Goal: Task Accomplishment & Management: Use online tool/utility

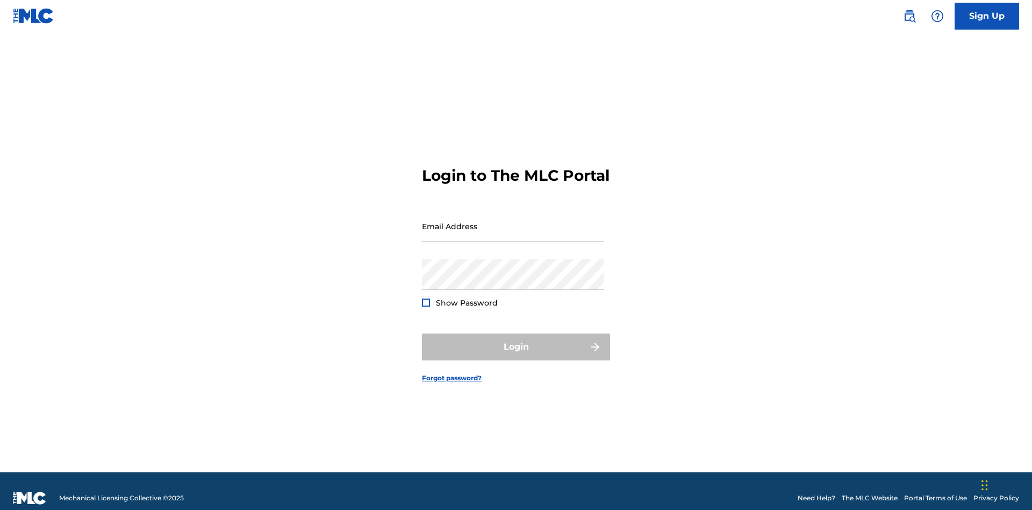
scroll to position [14, 0]
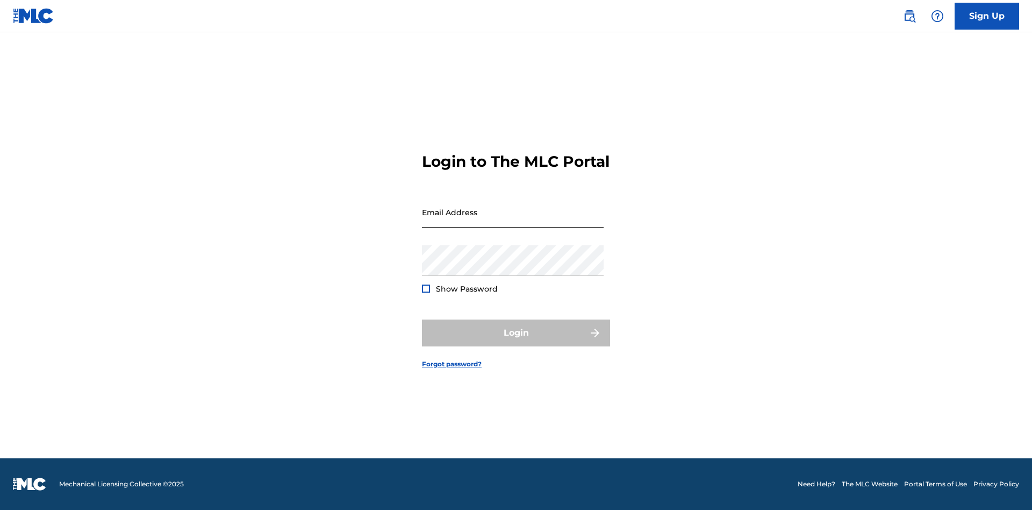
click at [513, 221] on input "Email Address" at bounding box center [513, 212] width 182 height 31
type input "[EMAIL_ADDRESS][DOMAIN_NAME]"
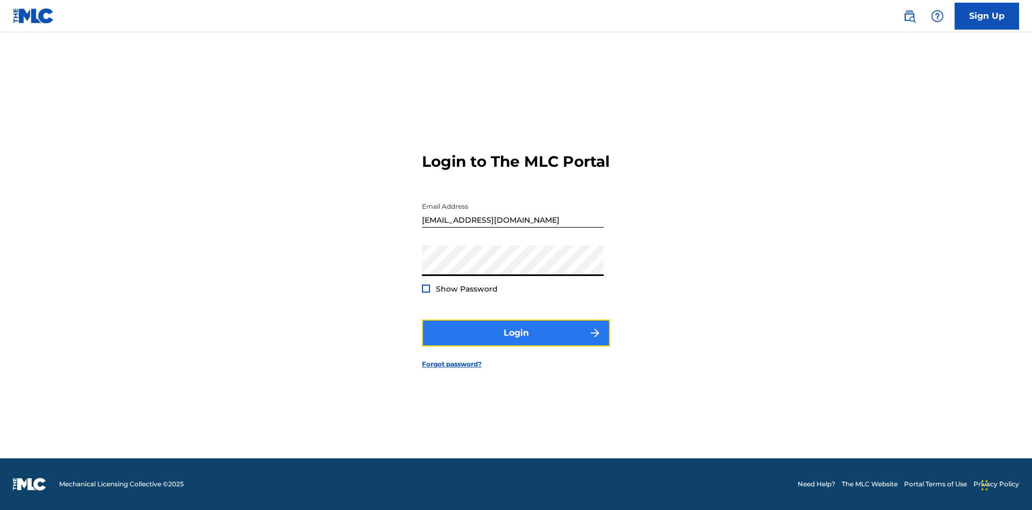
click at [516, 342] on button "Login" at bounding box center [516, 332] width 188 height 27
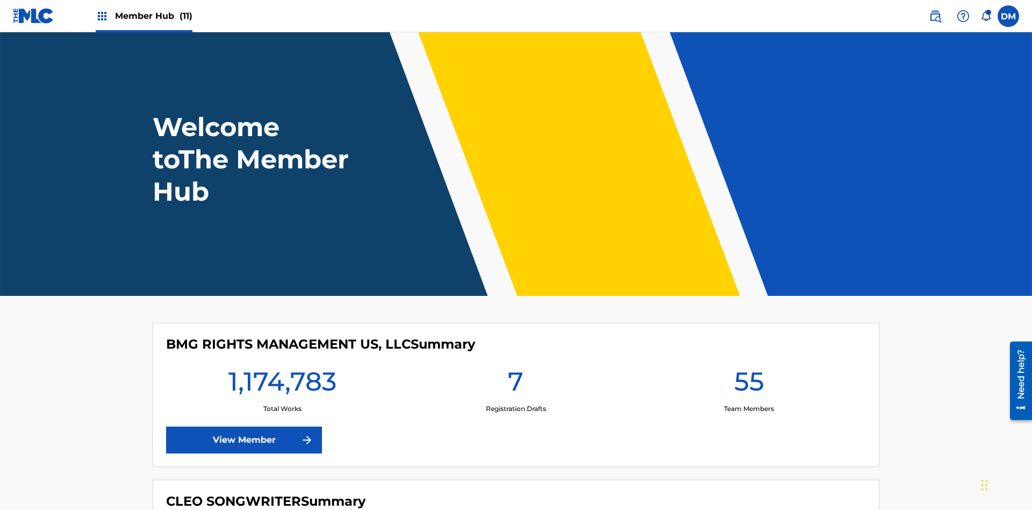
click at [153, 16] on span "Member Hub (11)" at bounding box center [153, 16] width 77 height 12
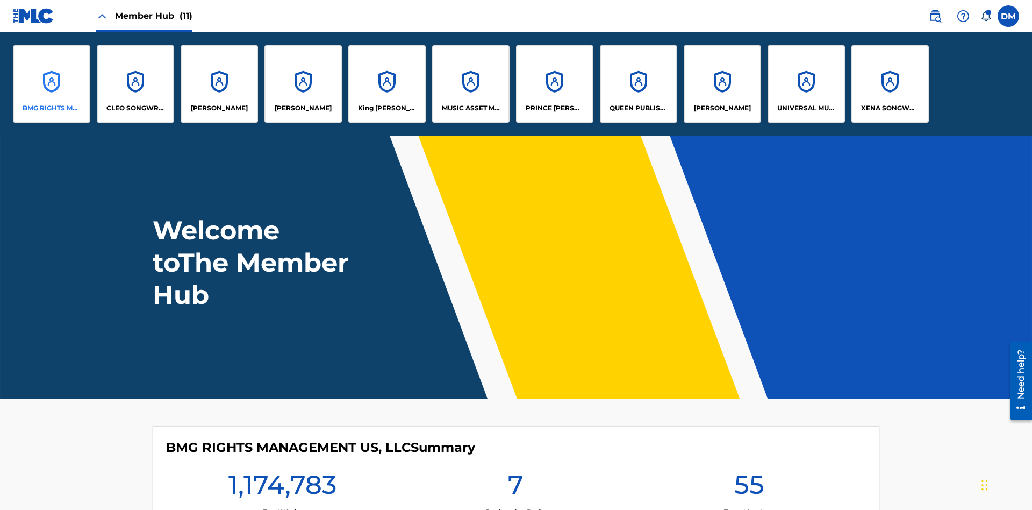
click at [52, 108] on p "BMG RIGHTS MANAGEMENT US, LLC" at bounding box center [52, 108] width 59 height 10
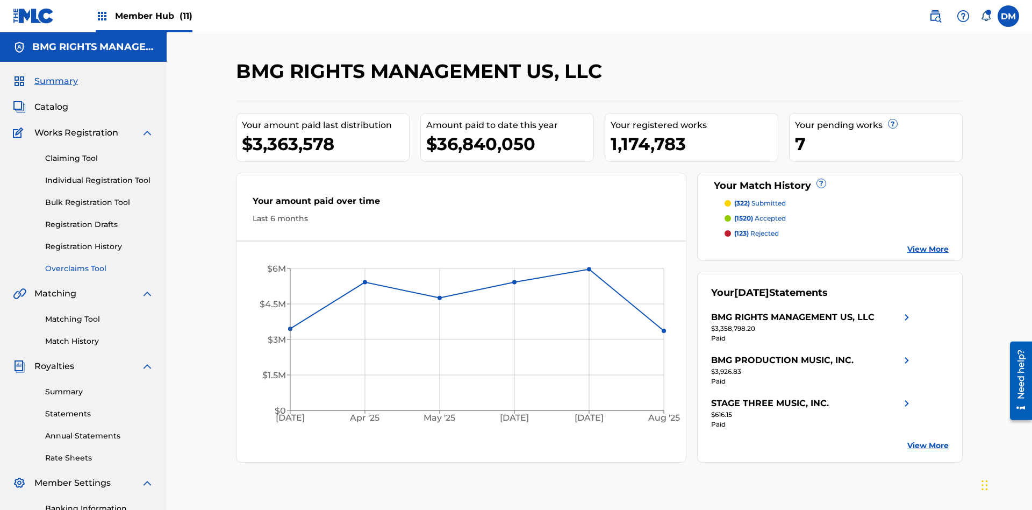
click at [99, 263] on link "Overclaims Tool" at bounding box center [99, 268] width 109 height 11
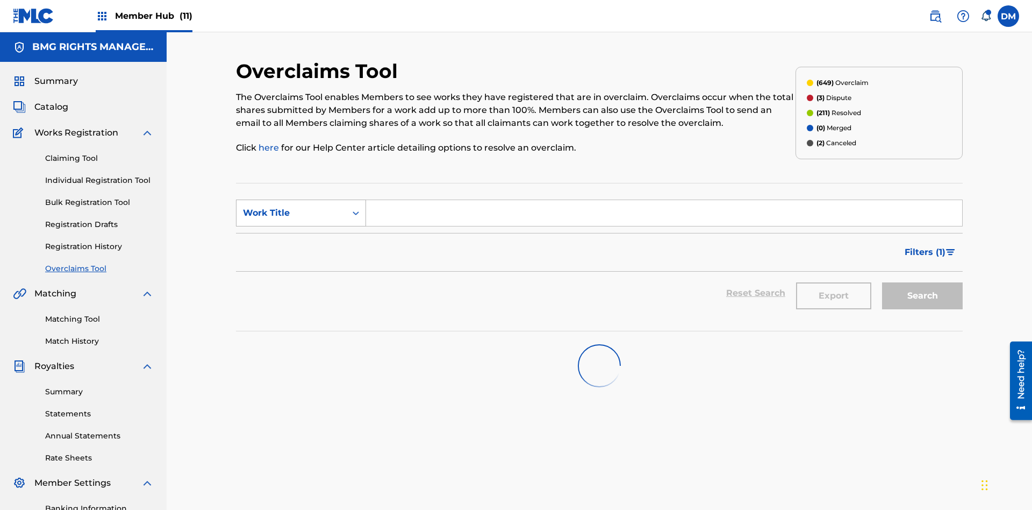
click at [291, 206] on div "Work Title" at bounding box center [291, 212] width 97 height 13
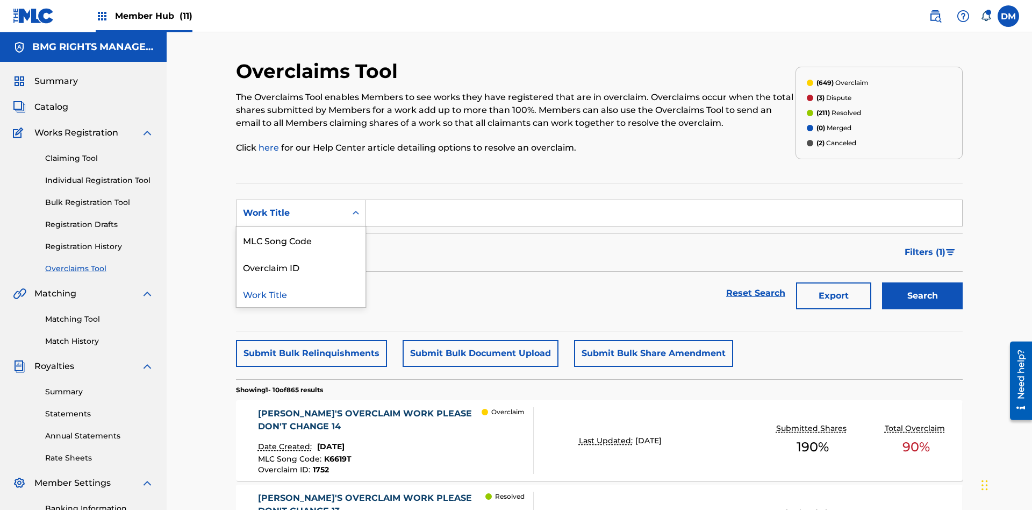
scroll to position [138, 0]
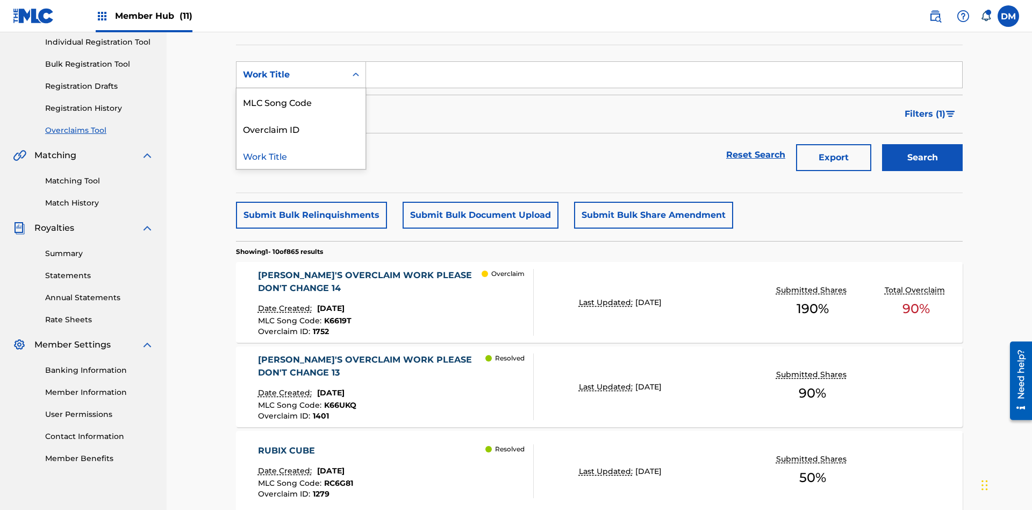
click at [301, 102] on div "MLC Song Code" at bounding box center [301, 101] width 129 height 27
click at [664, 77] on input "Search Form" at bounding box center [664, 75] width 596 height 26
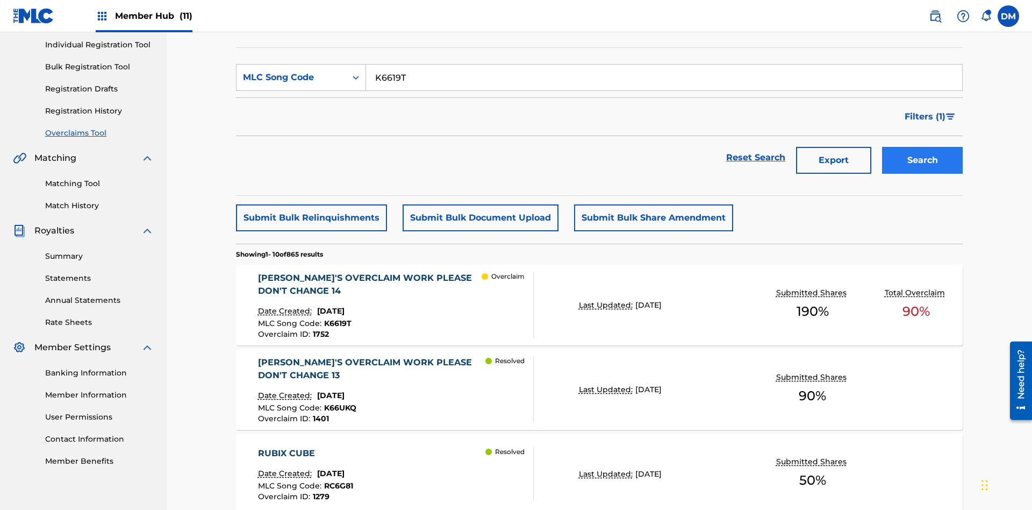
type input "K6619T"
click at [923, 147] on button "Search" at bounding box center [922, 160] width 81 height 27
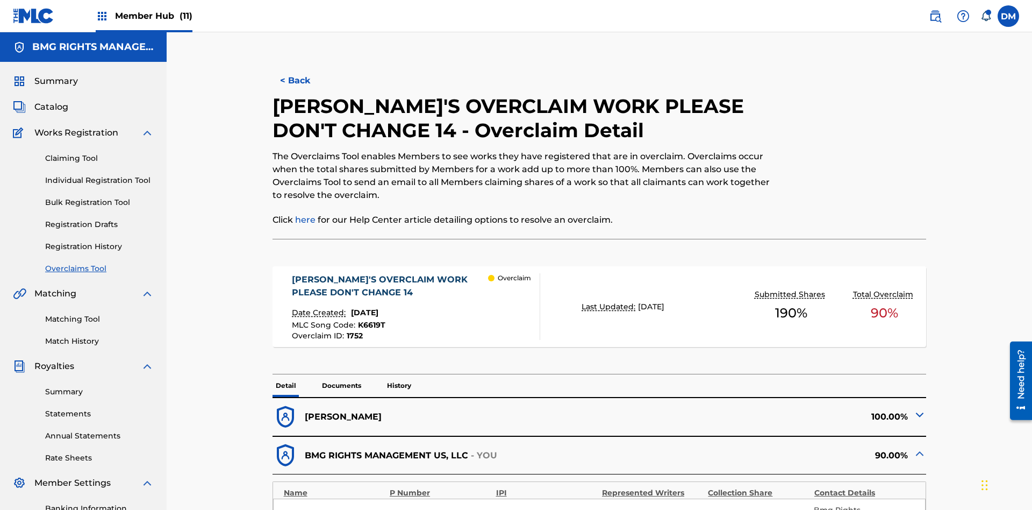
scroll to position [30, 0]
